Goal: Task Accomplishment & Management: Manage account settings

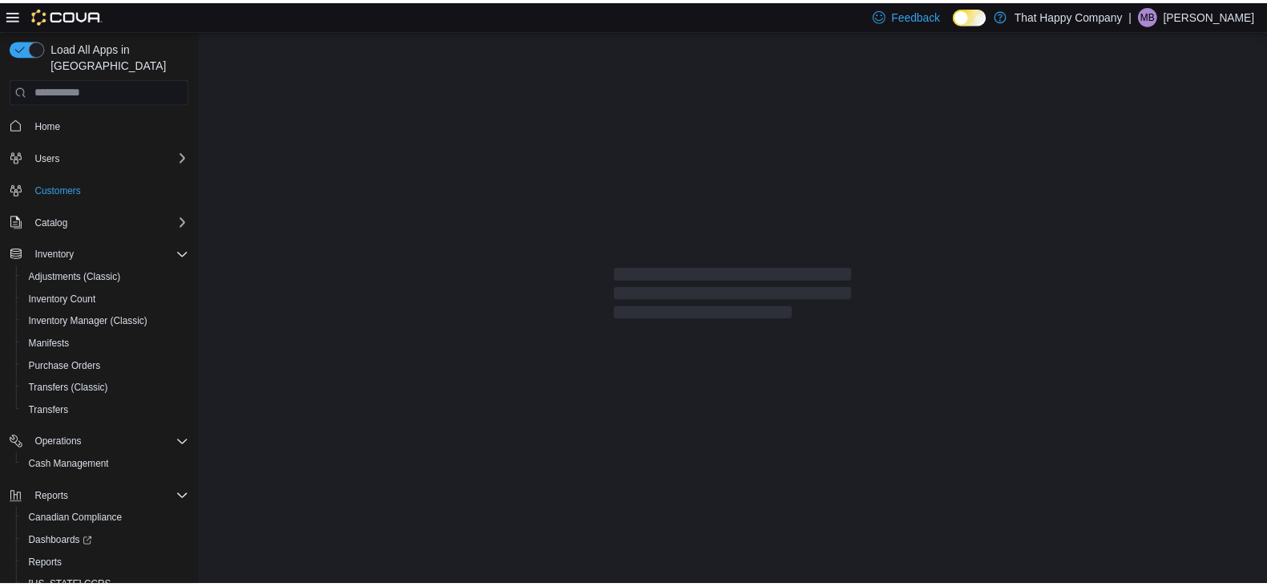
scroll to position [42, 0]
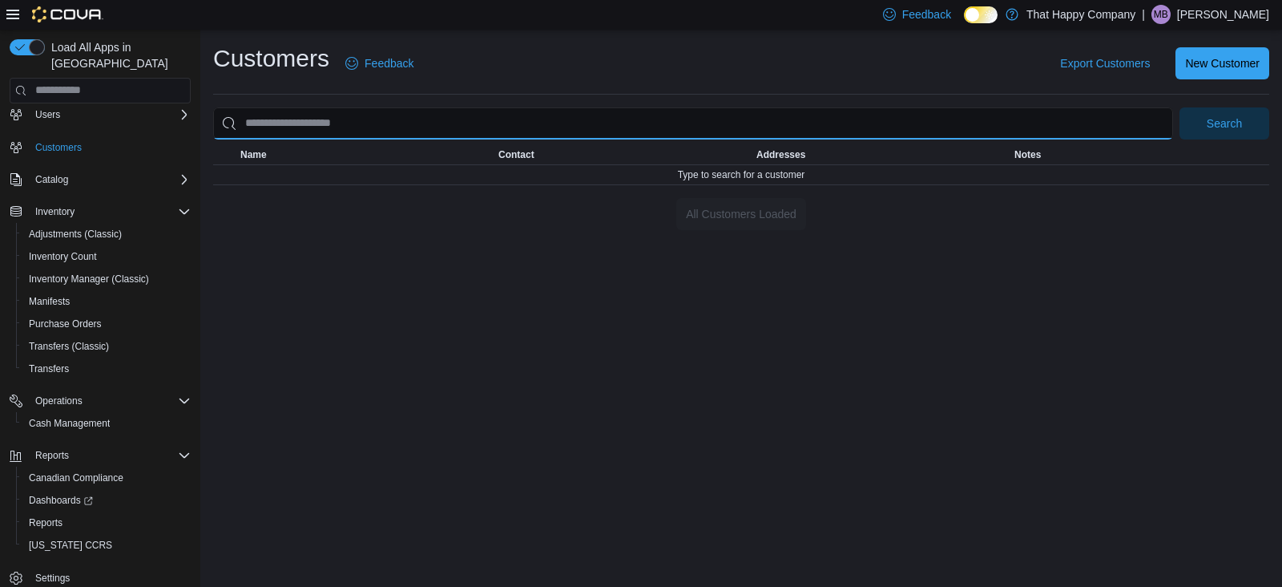
click at [430, 117] on input "search" at bounding box center [693, 123] width 960 height 32
type input "*****"
click at [1180, 107] on button "Search" at bounding box center [1225, 123] width 90 height 32
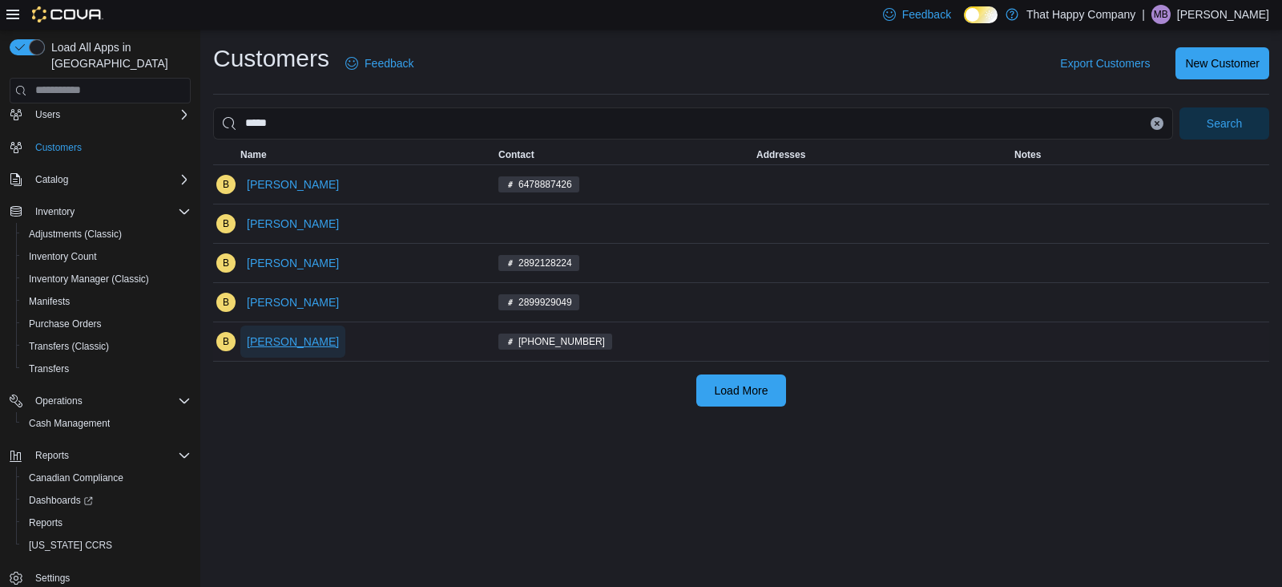
click at [281, 337] on span "[PERSON_NAME]" at bounding box center [293, 341] width 92 height 16
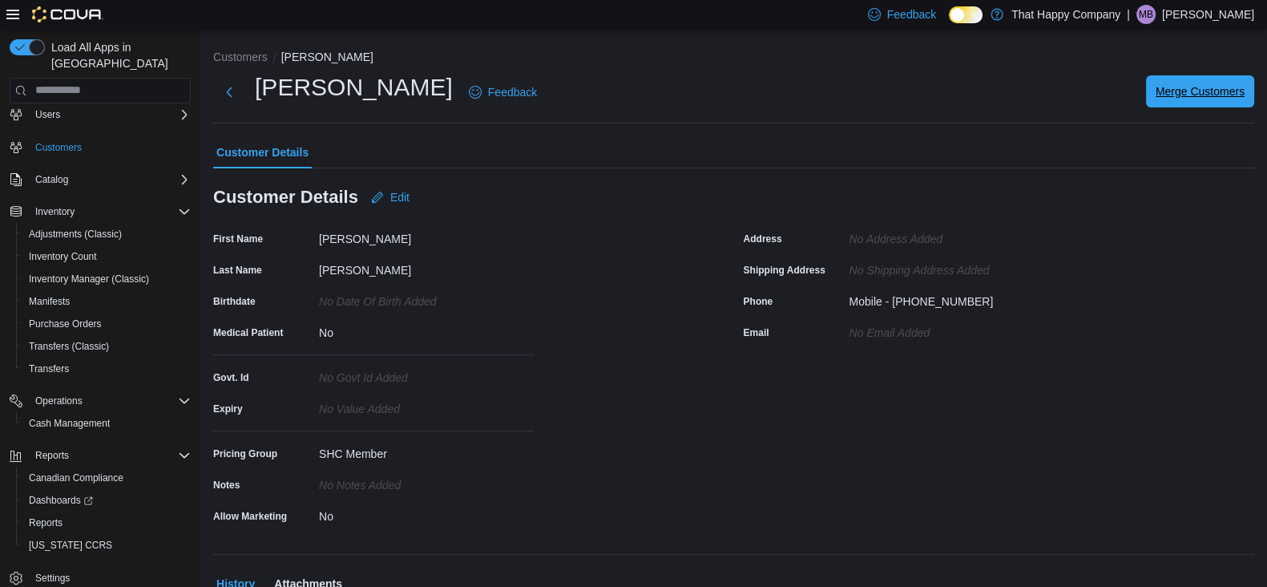
click at [1191, 96] on span "Merge Customers" at bounding box center [1200, 91] width 89 height 16
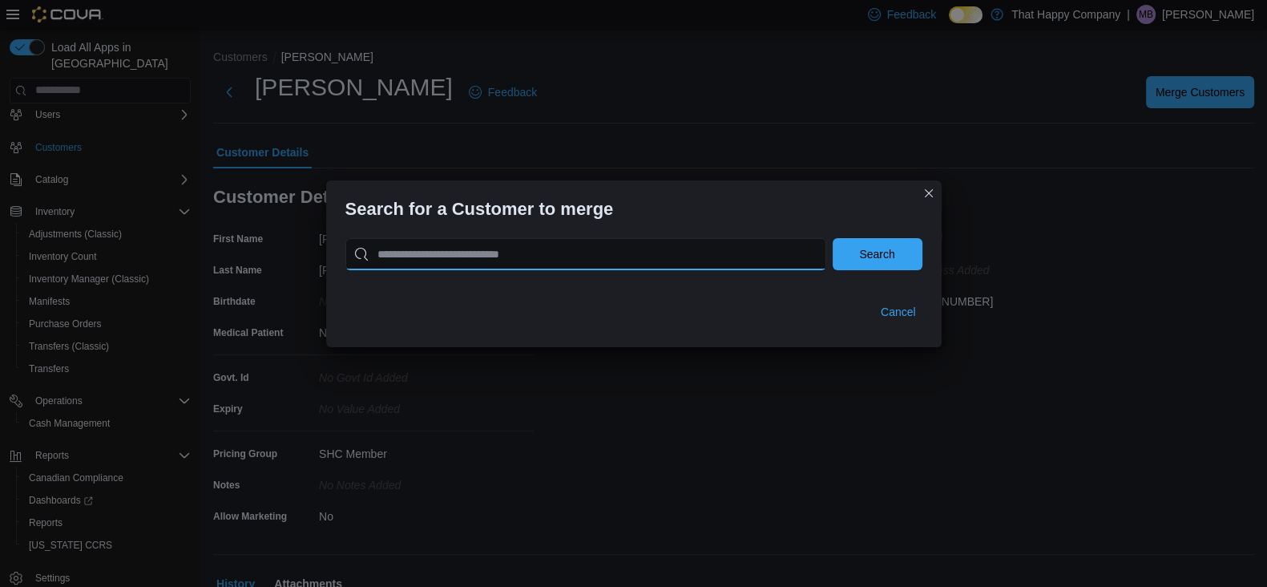
click at [558, 262] on input "search" at bounding box center [585, 254] width 481 height 32
type input "*****"
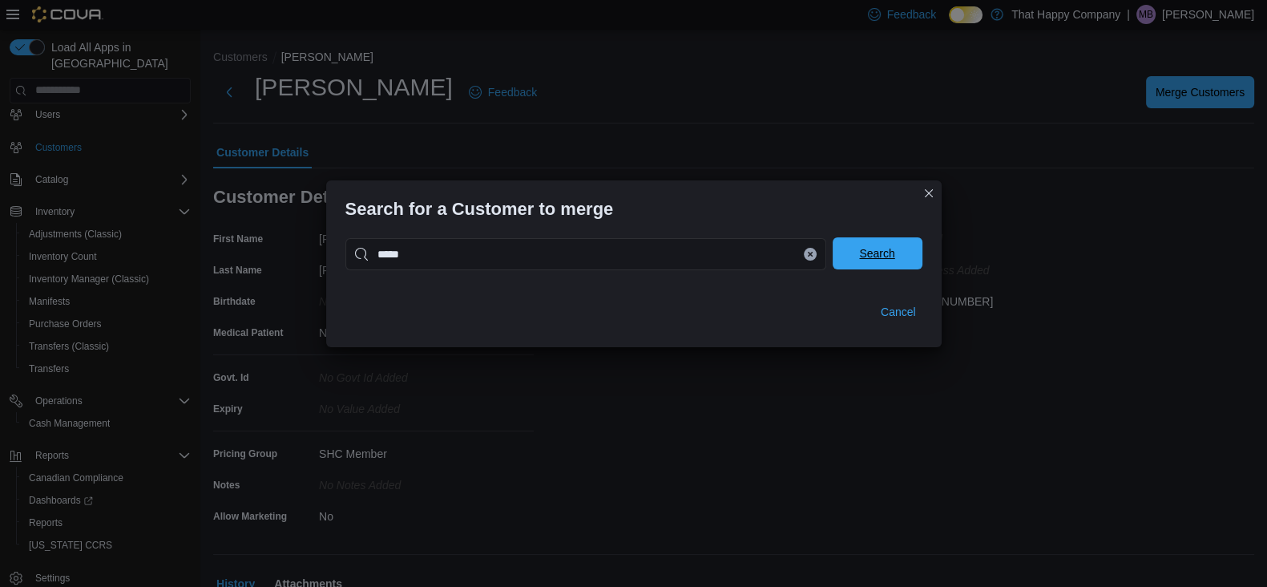
click at [888, 246] on span "Search" at bounding box center [877, 253] width 71 height 32
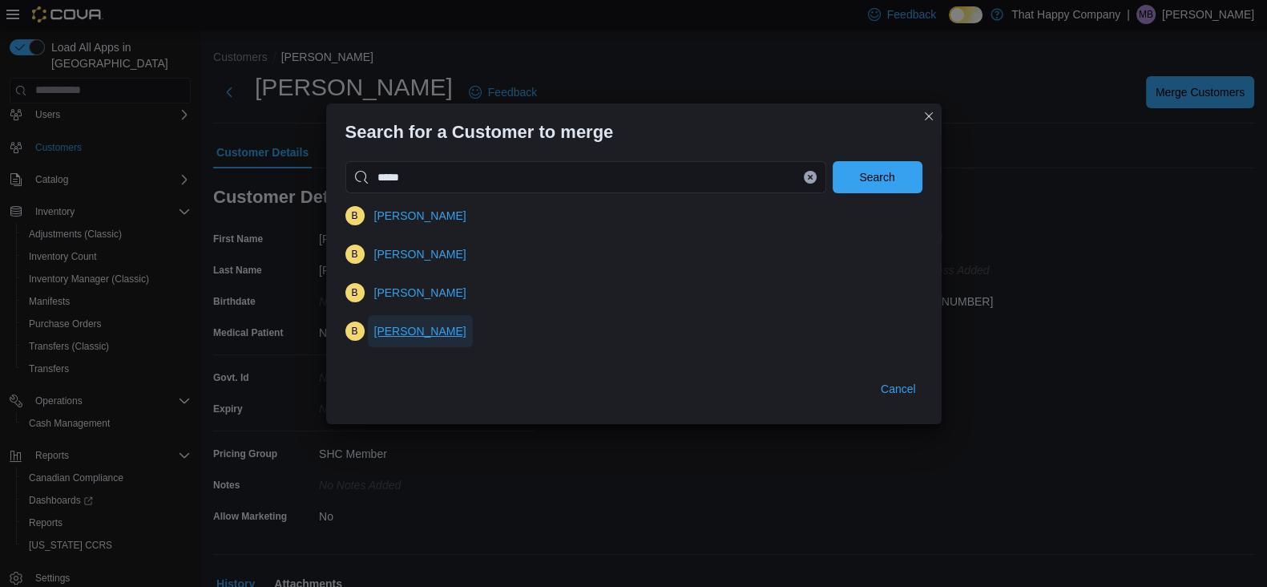
click at [400, 333] on span "[PERSON_NAME]" at bounding box center [420, 331] width 92 height 16
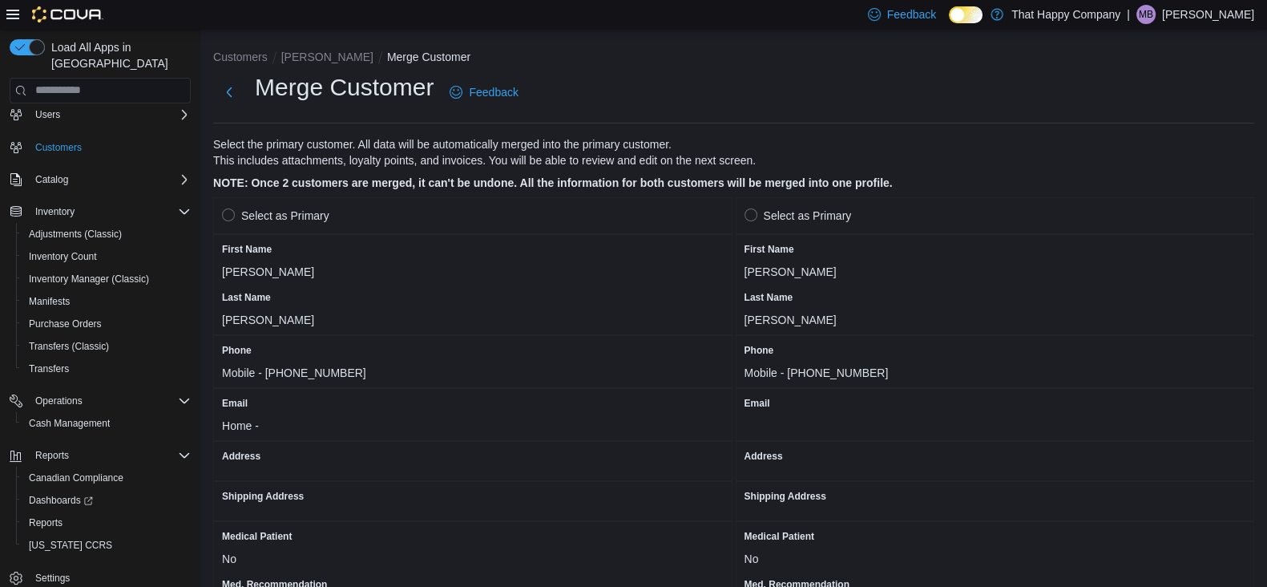
scroll to position [99, 0]
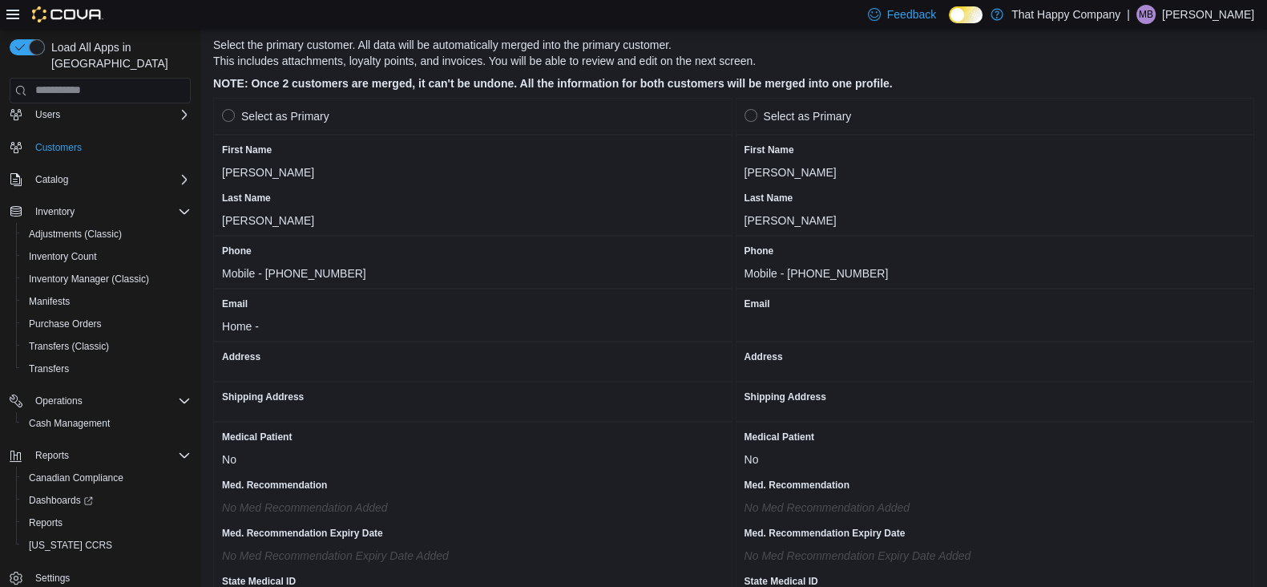
click at [228, 115] on label "Select as Primary" at bounding box center [275, 116] width 107 height 19
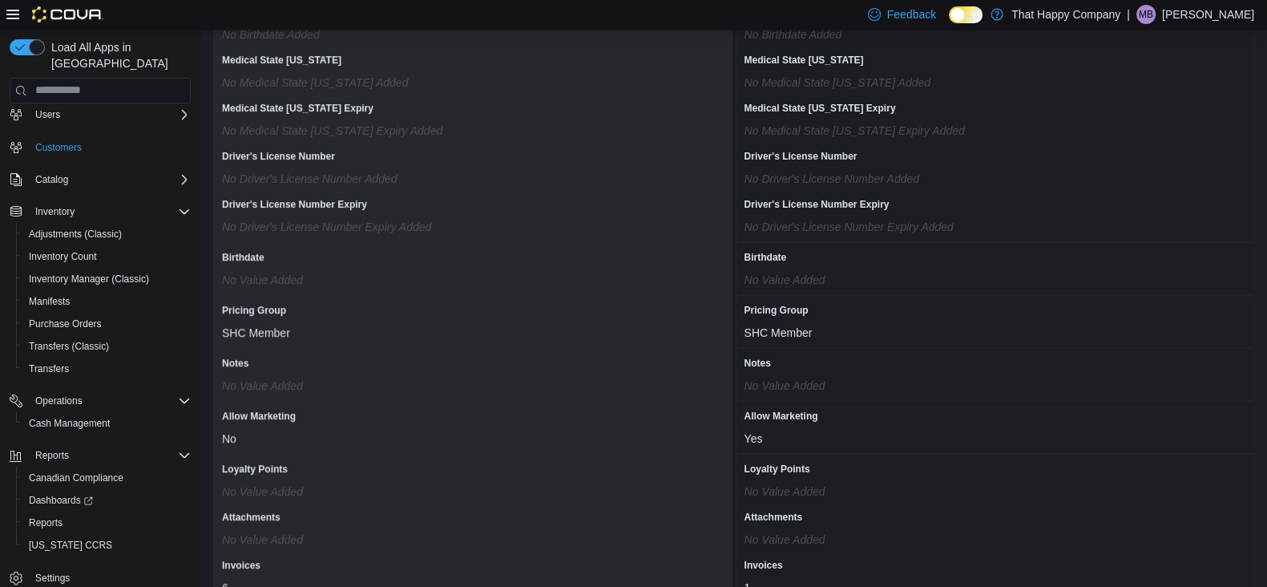
scroll to position [1357, 0]
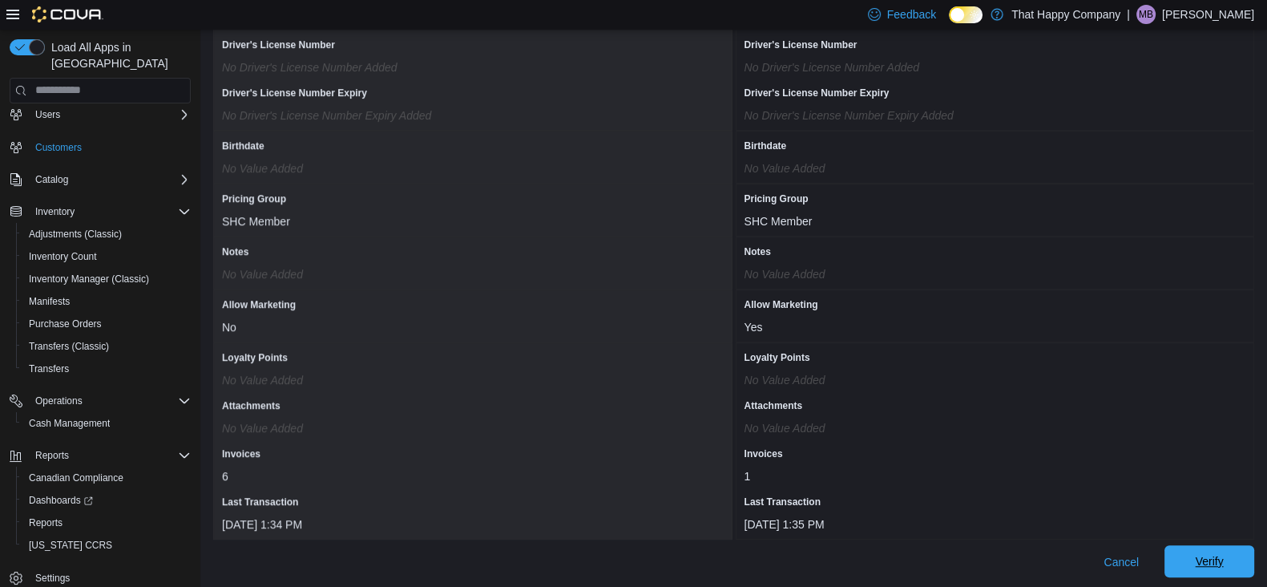
click at [1223, 558] on span "Verify" at bounding box center [1209, 561] width 28 height 16
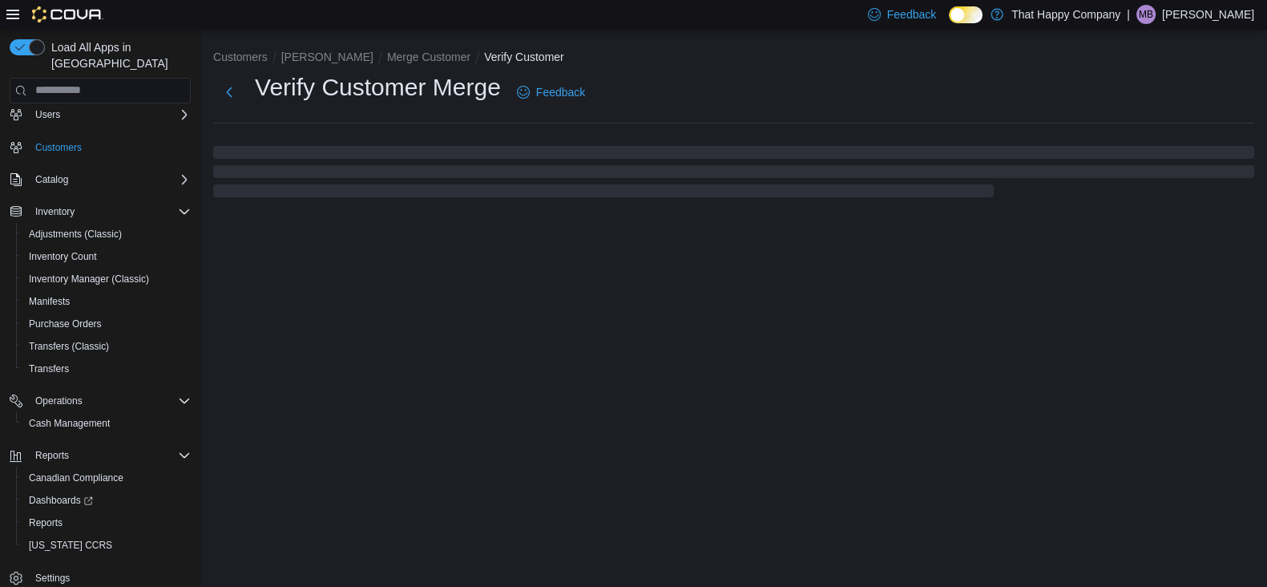
select select "******"
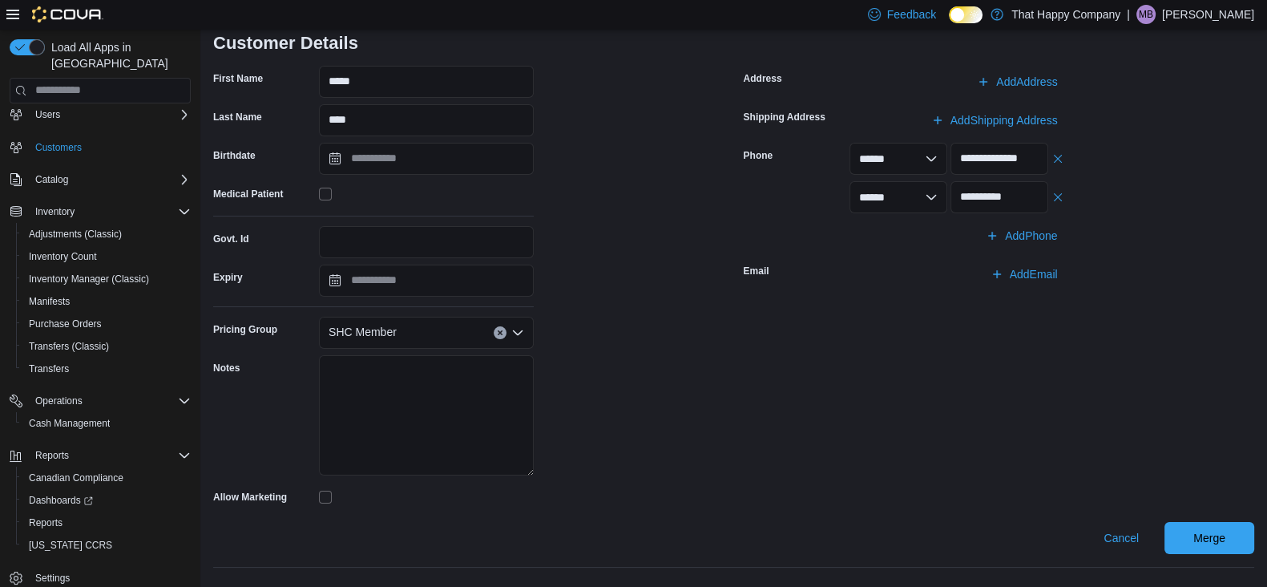
scroll to position [160, 0]
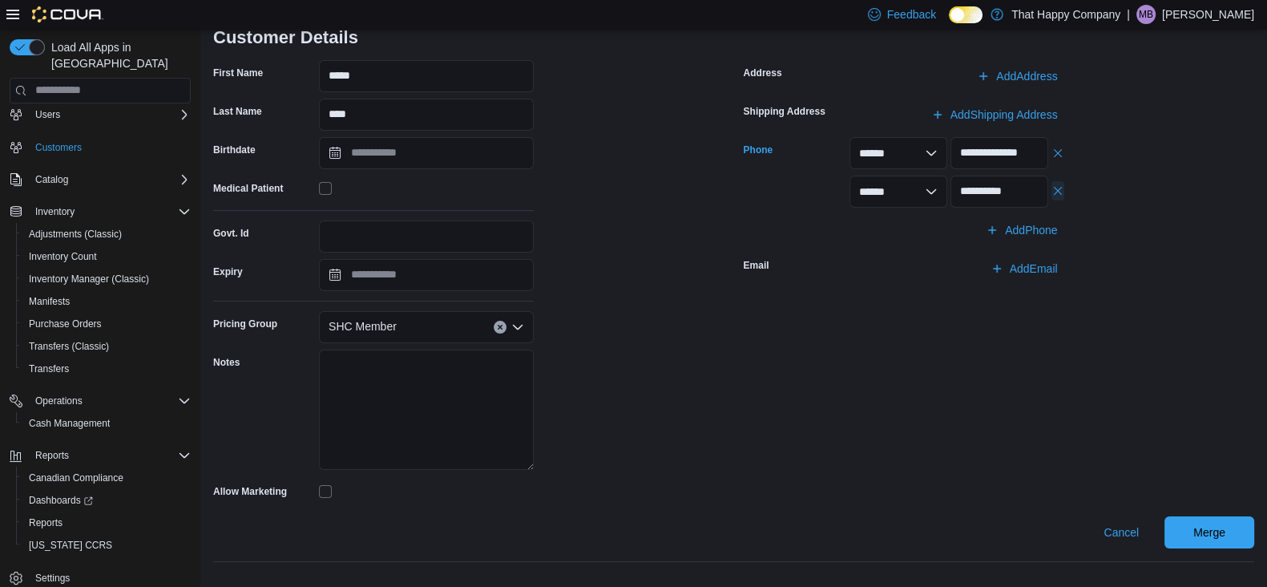
click at [1064, 190] on button "button" at bounding box center [1058, 190] width 13 height 19
click at [1226, 527] on span "Merge" at bounding box center [1209, 531] width 32 height 16
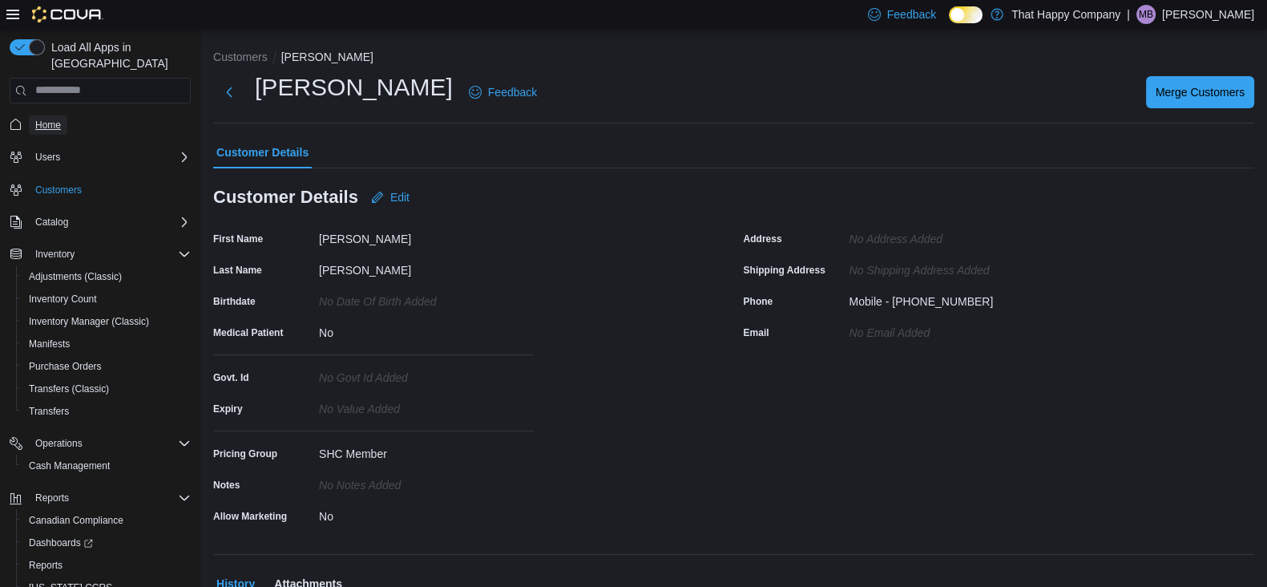
drag, startPoint x: 55, startPoint y: 107, endPoint x: 144, endPoint y: 98, distance: 90.2
click at [55, 119] on span "Home" at bounding box center [48, 125] width 26 height 13
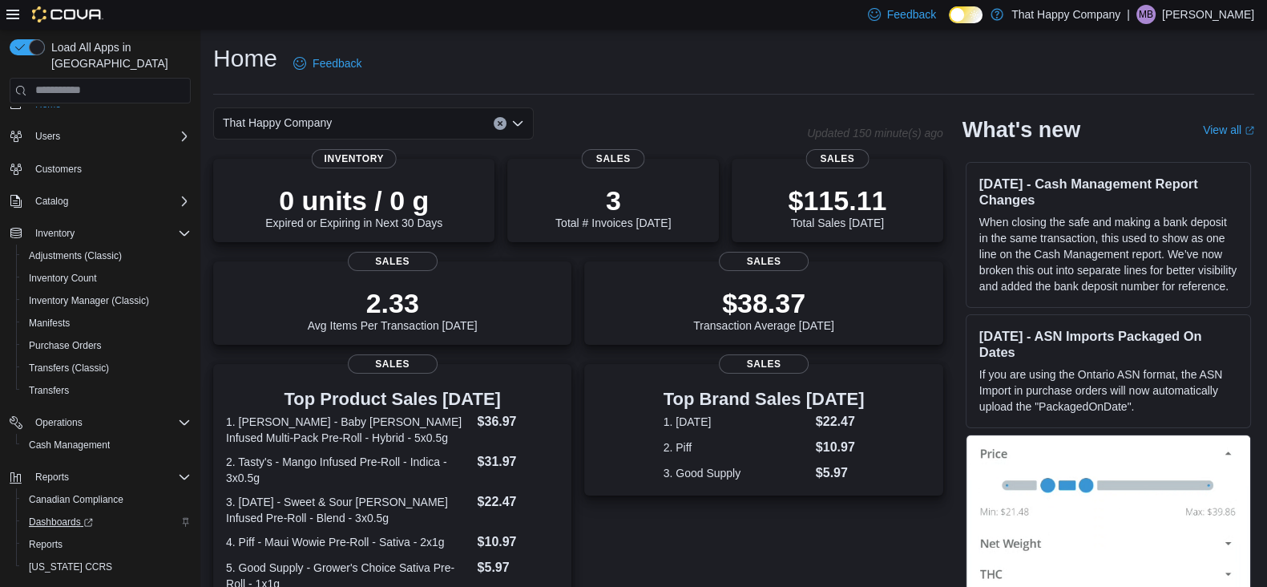
scroll to position [42, 0]
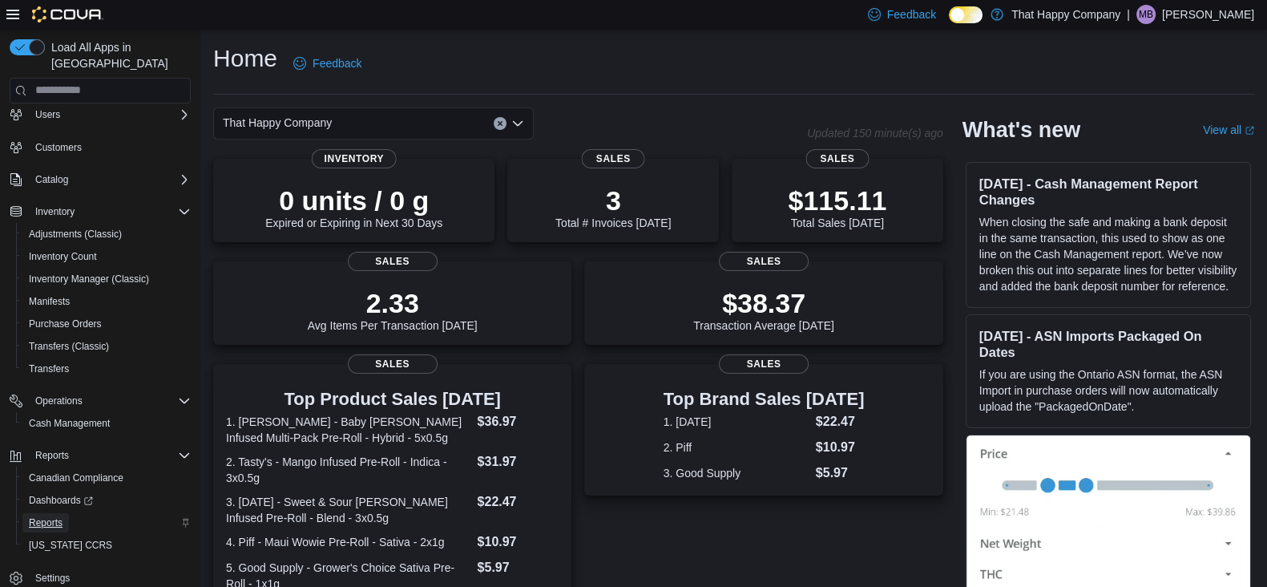
click at [47, 516] on span "Reports" at bounding box center [46, 522] width 34 height 13
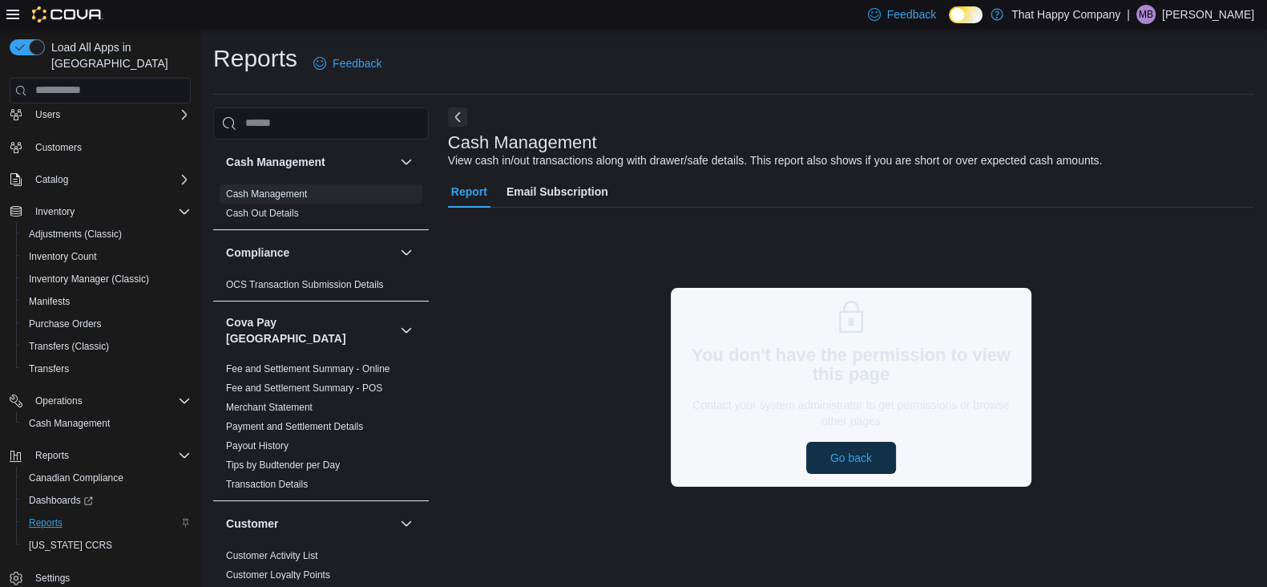
scroll to position [42, 0]
